Goal: Navigation & Orientation: Find specific page/section

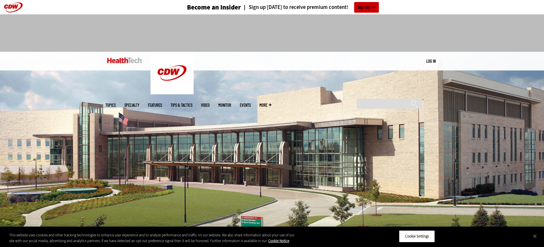
click at [231, 103] on link "MonITor" at bounding box center [224, 105] width 13 height 4
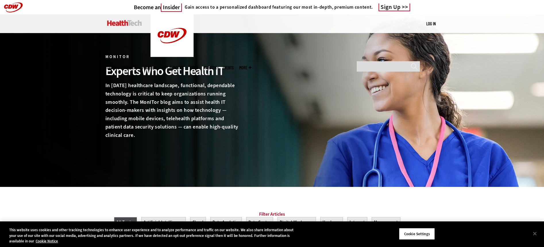
click at [156, 66] on link "Features" at bounding box center [149, 68] width 14 height 4
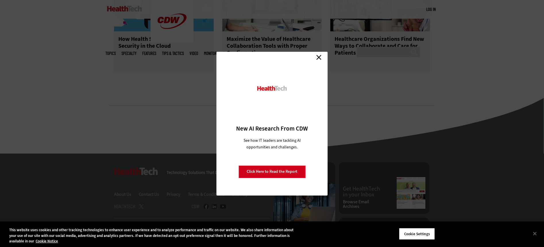
scroll to position [826, 0]
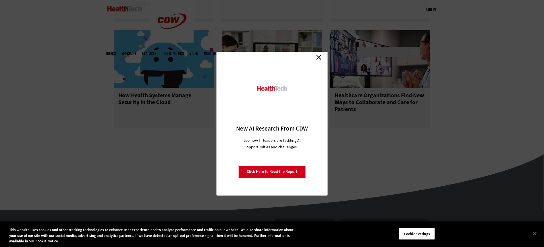
click at [318, 56] on link "Close" at bounding box center [319, 57] width 9 height 9
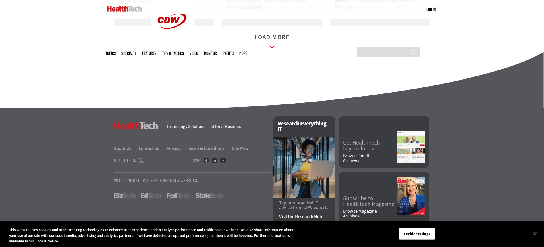
scroll to position [932, 0]
click at [148, 153] on div "HealthTech Technology Solutions That Drive Business About Us Contact Us Privacy…" at bounding box center [192, 167] width 157 height 102
